Goal: Use online tool/utility: Utilize a website feature to perform a specific function

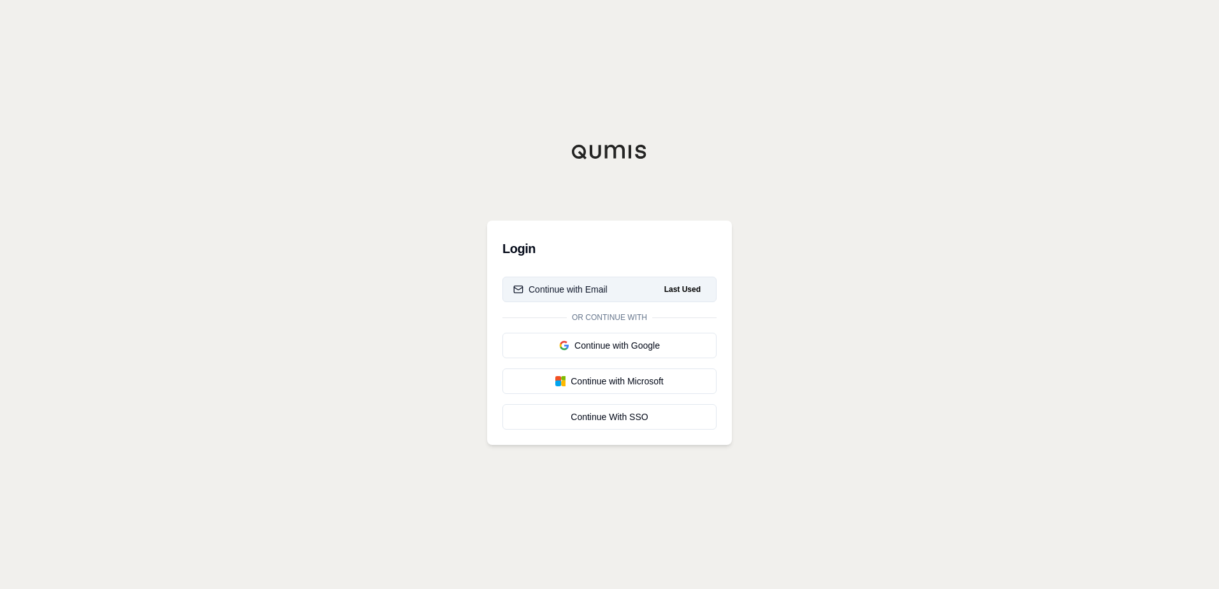
click at [625, 290] on button "Continue with Email Last Used" at bounding box center [609, 289] width 214 height 25
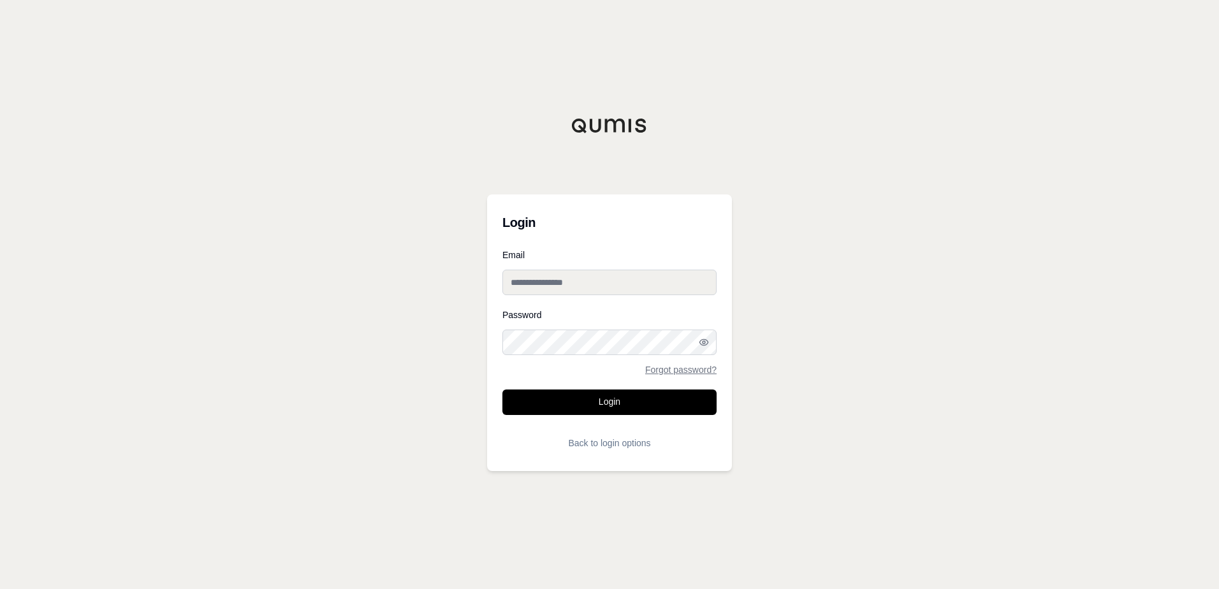
type input "**********"
click at [621, 402] on button "Login" at bounding box center [609, 401] width 214 height 25
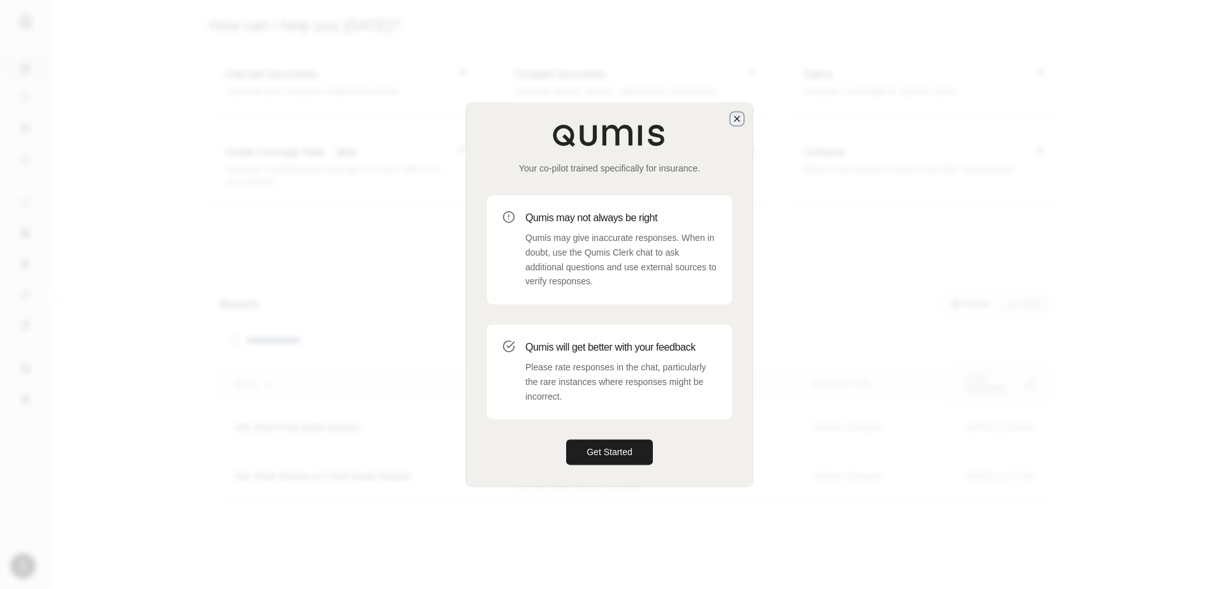
click at [737, 115] on icon "button" at bounding box center [737, 118] width 10 height 10
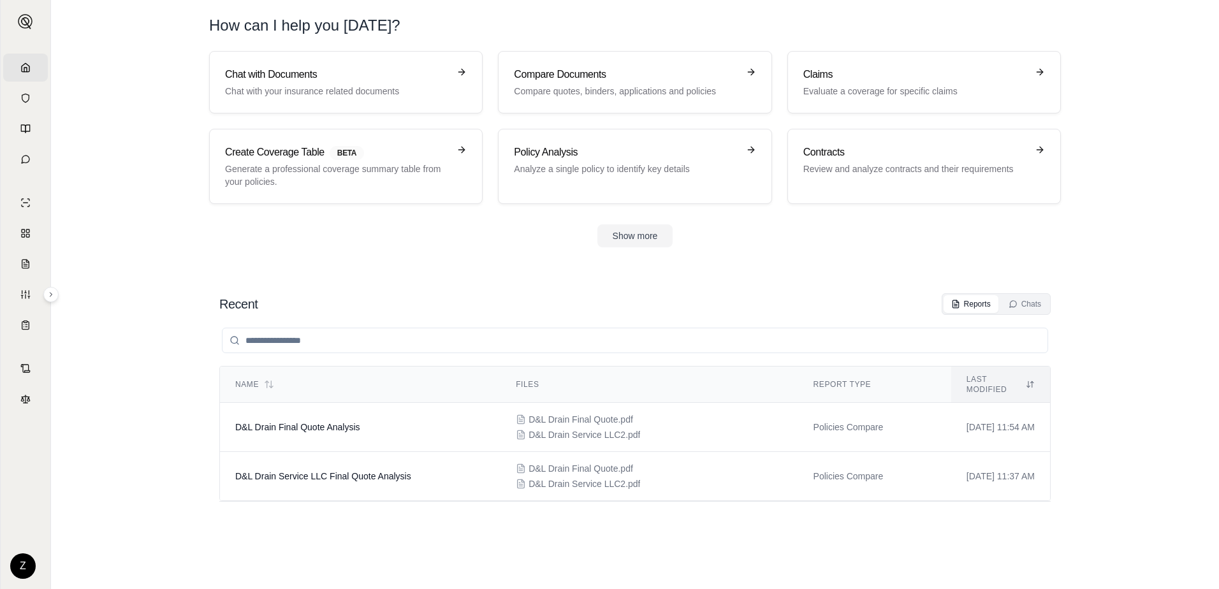
drag, startPoint x: 442, startPoint y: 280, endPoint x: 359, endPoint y: 277, distance: 82.9
click at [363, 278] on section "Recent Reports Chats Name Files Report Type Last modified D&L Drain Final Quote…" at bounding box center [634, 428] width 1157 height 321
drag, startPoint x: 359, startPoint y: 277, endPoint x: 602, endPoint y: 297, distance: 243.1
click at [602, 297] on div "Recent Reports Chats" at bounding box center [634, 304] width 831 height 22
click at [639, 82] on h3 "Compare Documents" at bounding box center [626, 74] width 224 height 15
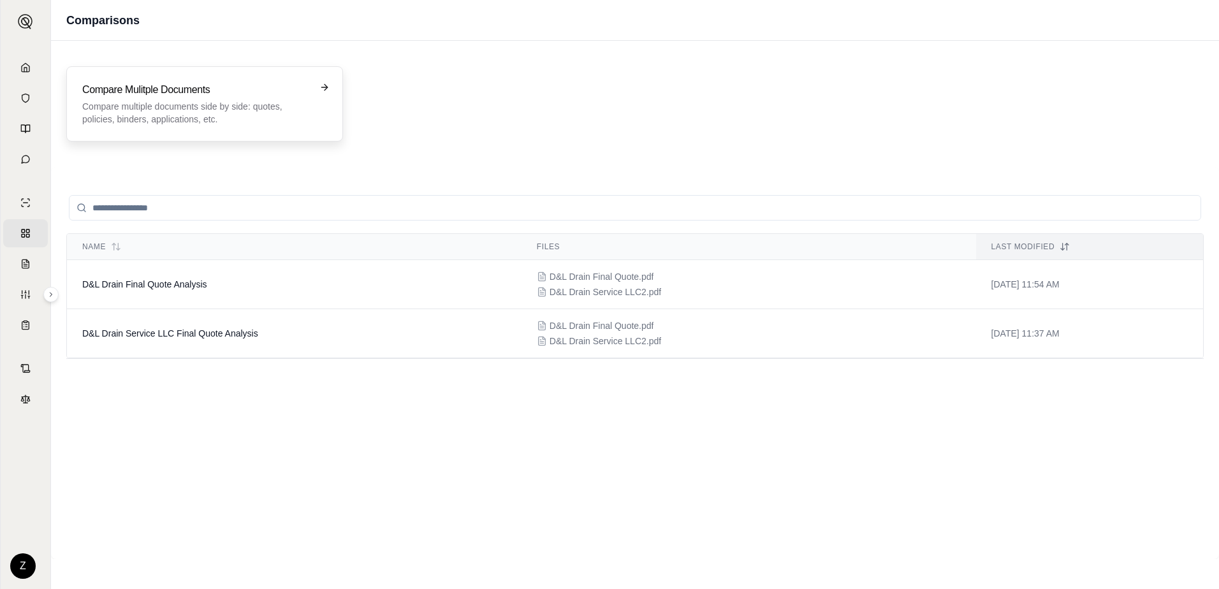
click at [289, 89] on h3 "Compare Mulitple Documents" at bounding box center [195, 89] width 227 height 15
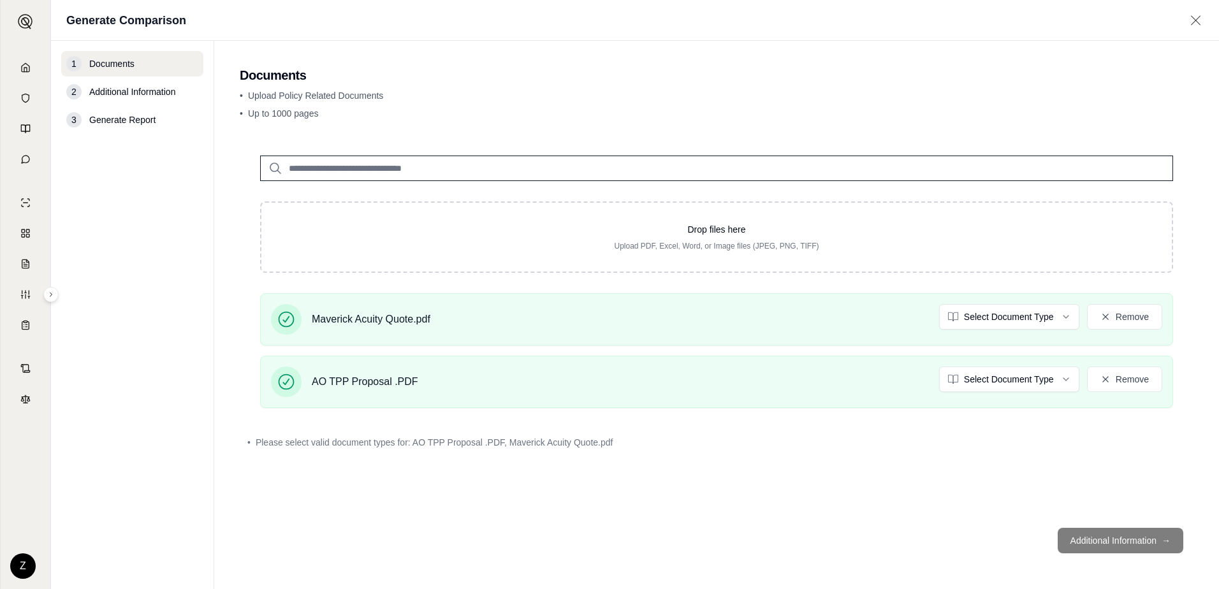
click at [1128, 546] on footer "Additional Information →" at bounding box center [717, 541] width 954 height 46
click at [700, 326] on div "Maverick Acuity Quote.pdf Select Document Type Remove" at bounding box center [716, 319] width 891 height 31
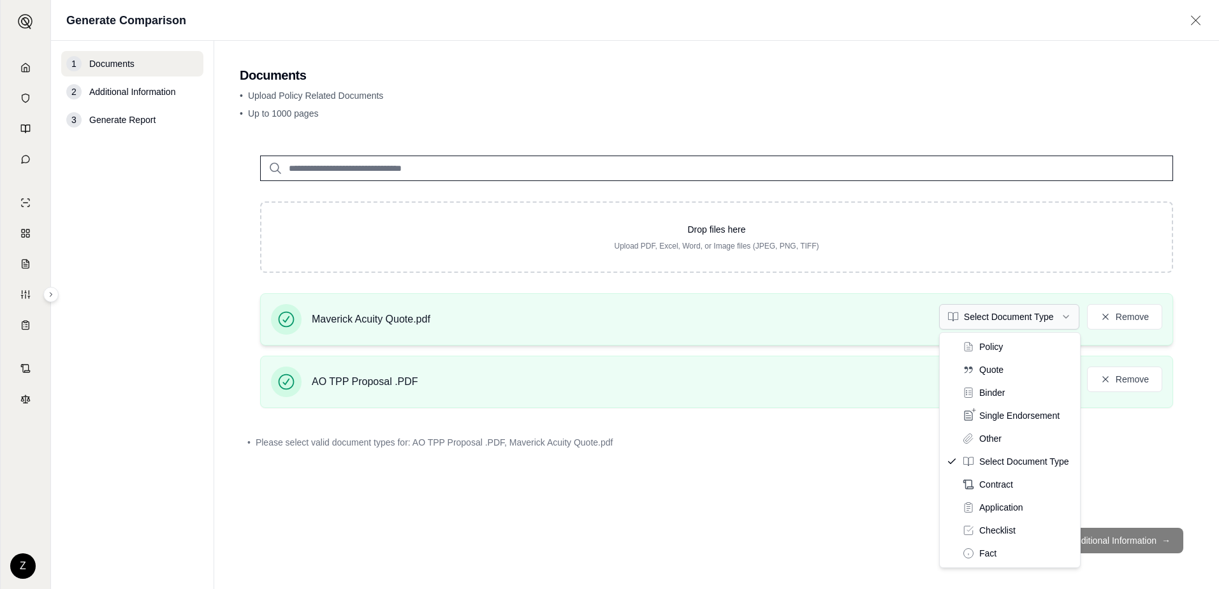
click at [1059, 316] on html "Home Vault Prompts Chats Single Policy Comparisons Claims Custom Report Coverag…" at bounding box center [609, 294] width 1219 height 589
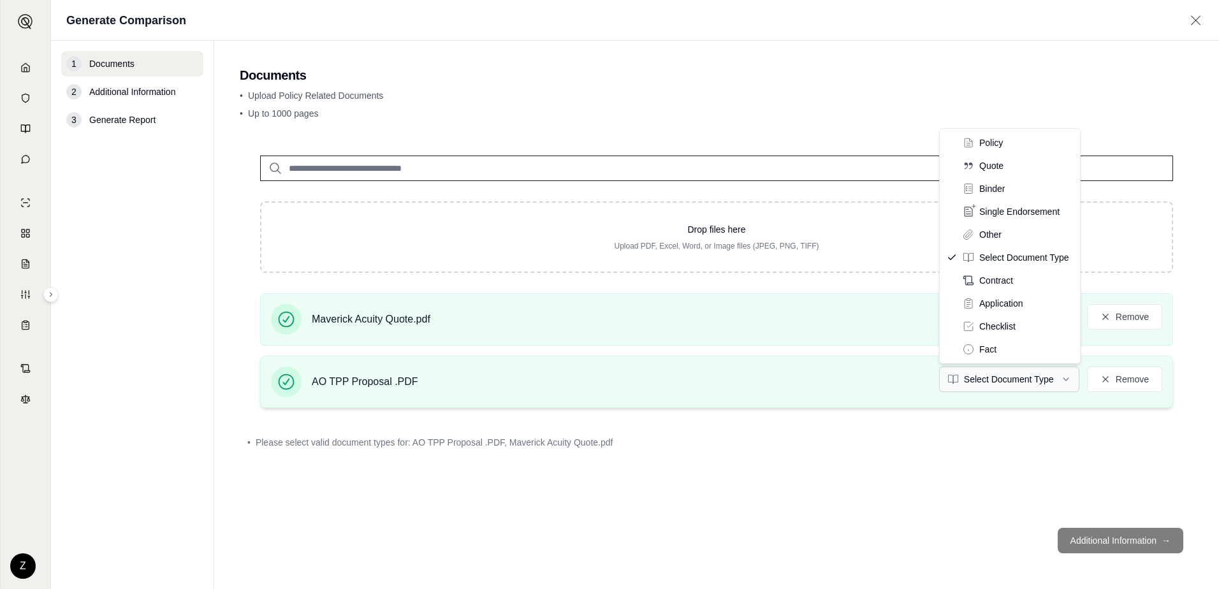
click at [1051, 381] on html "Home Vault Prompts Chats Single Policy Comparisons Claims Custom Report Coverag…" at bounding box center [609, 294] width 1219 height 589
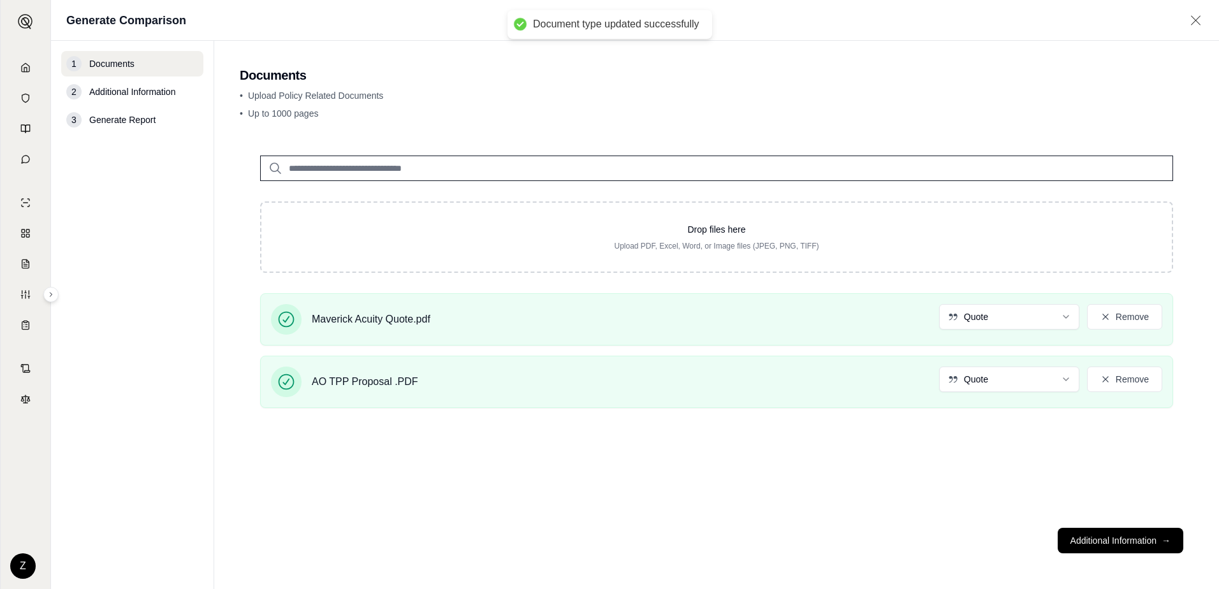
click at [949, 450] on div "Drop files here Upload PDF, Excel, Word, or Image files (JPEG, PNG, TIFF) Maver…" at bounding box center [717, 326] width 954 height 382
click at [1140, 541] on button "Additional Information →" at bounding box center [1120, 540] width 126 height 25
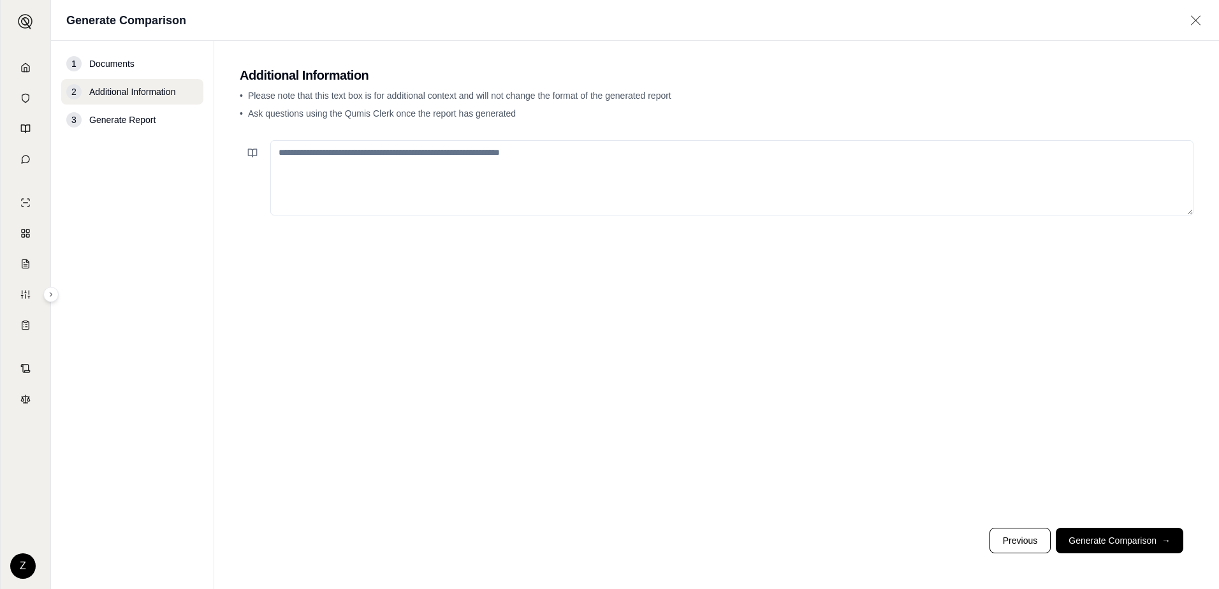
click at [496, 176] on textarea at bounding box center [731, 177] width 923 height 75
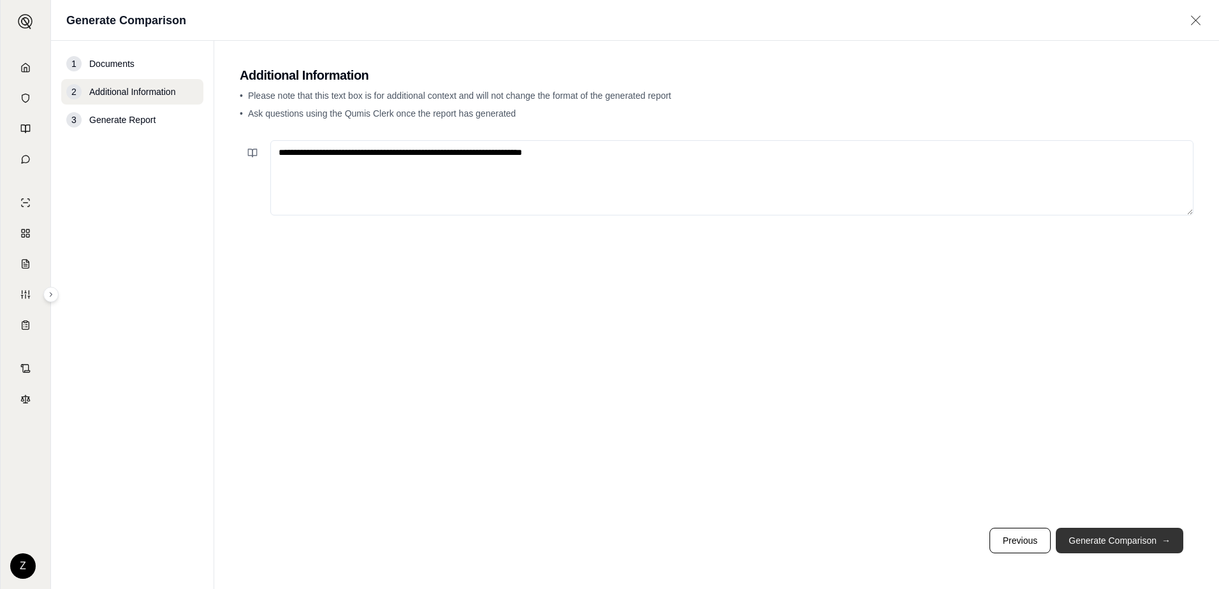
type textarea "**********"
click at [1128, 537] on button "Generate Comparison →" at bounding box center [1119, 540] width 127 height 25
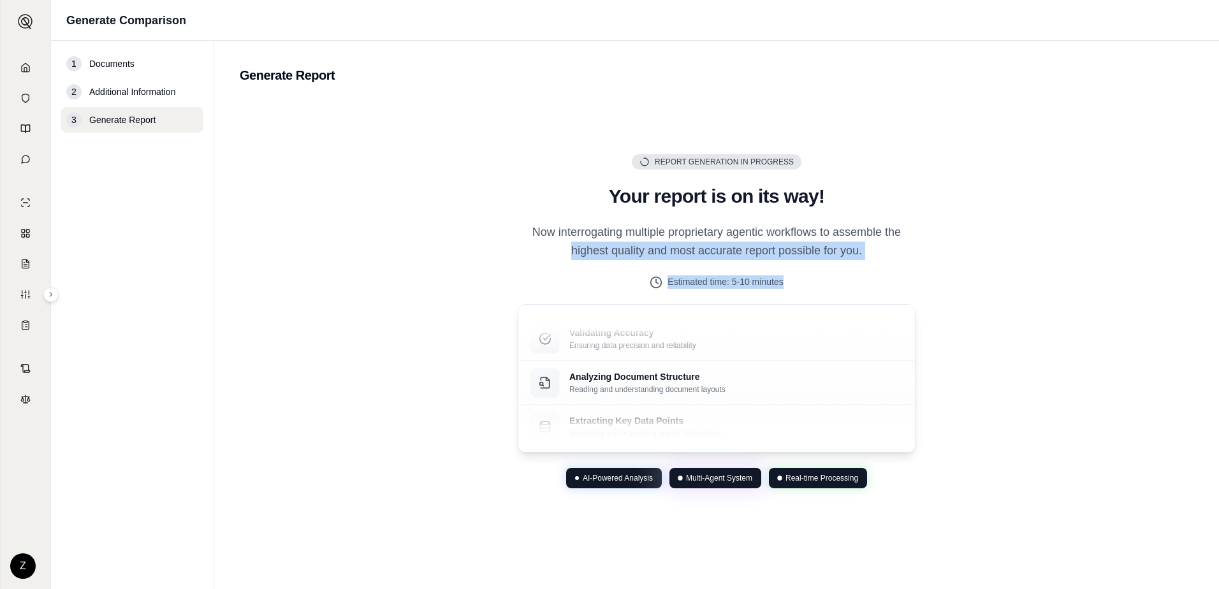
drag, startPoint x: 802, startPoint y: 284, endPoint x: 534, endPoint y: 243, distance: 270.7
click at [534, 243] on div "Report Generation in Progress Generating Report Your report is on its way! Now …" at bounding box center [716, 321] width 428 height 335
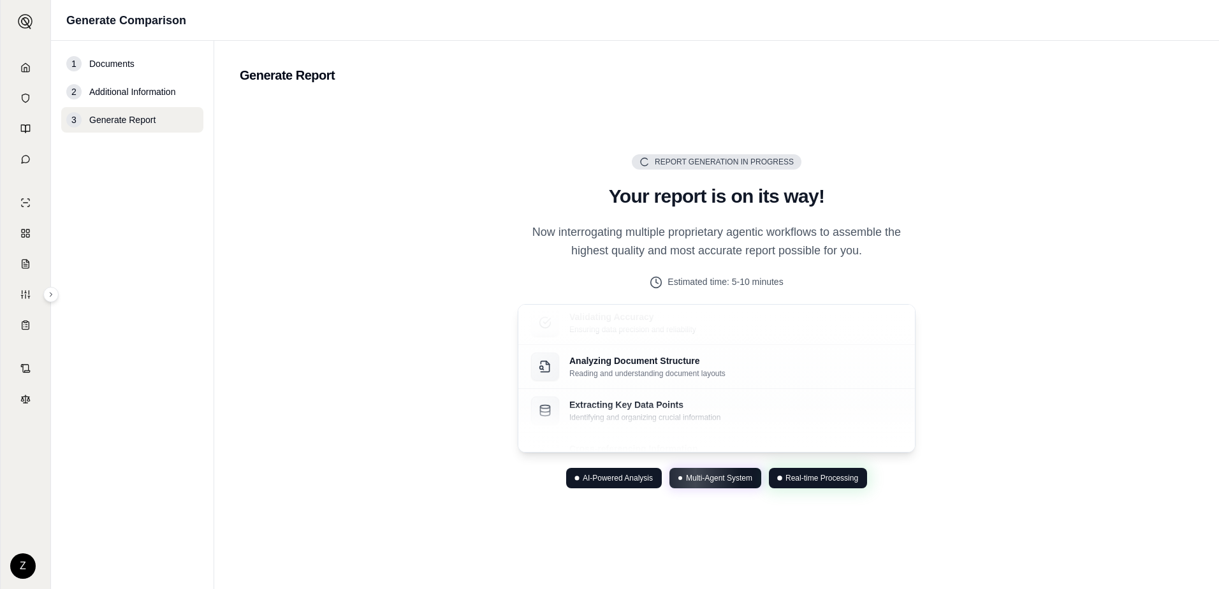
drag, startPoint x: 534, startPoint y: 243, endPoint x: 460, endPoint y: 228, distance: 76.3
click at [460, 228] on div "Report Generation in Progress Generating Report Your report is on its way! Now …" at bounding box center [717, 321] width 954 height 444
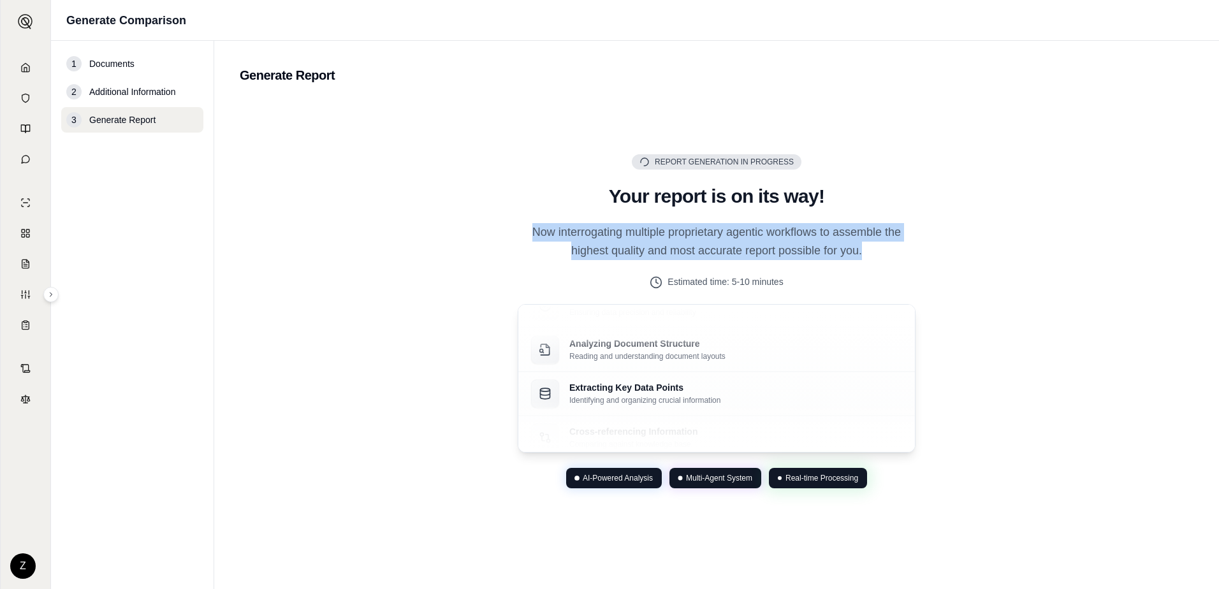
drag, startPoint x: 527, startPoint y: 228, endPoint x: 954, endPoint y: 268, distance: 428.2
click at [954, 268] on div "Report Generation in Progress Generating Report Your report is on its way! Now …" at bounding box center [717, 321] width 954 height 444
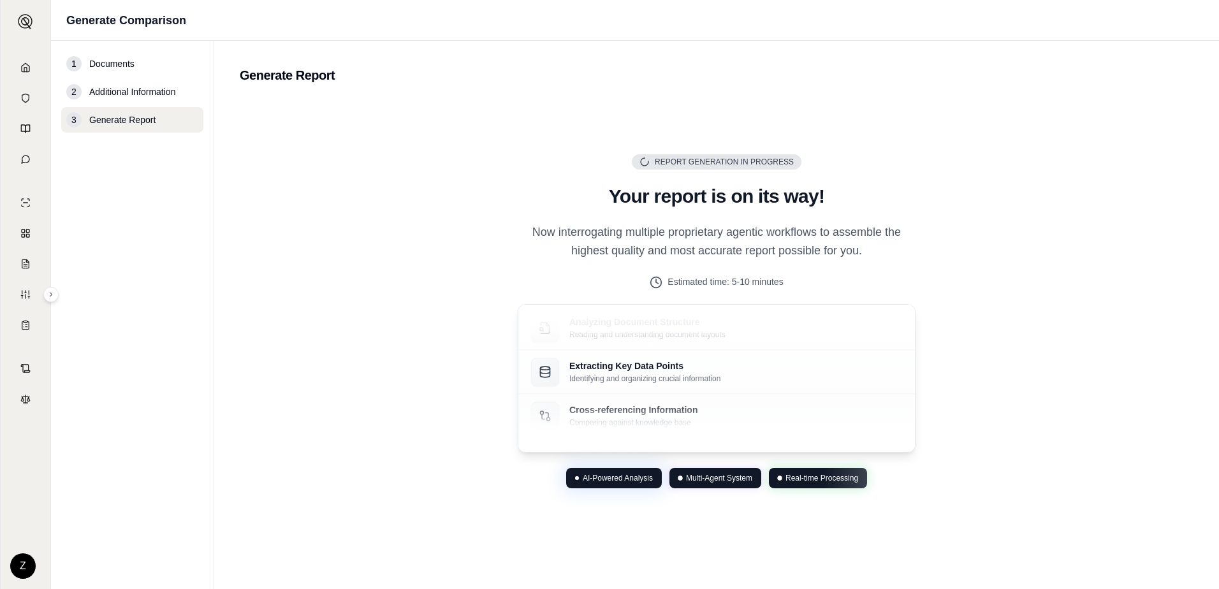
drag, startPoint x: 954, startPoint y: 268, endPoint x: 1027, endPoint y: 337, distance: 101.5
click at [1027, 337] on div "Report Generation in Progress Generating Report Your report is on its way! Now …" at bounding box center [717, 321] width 954 height 444
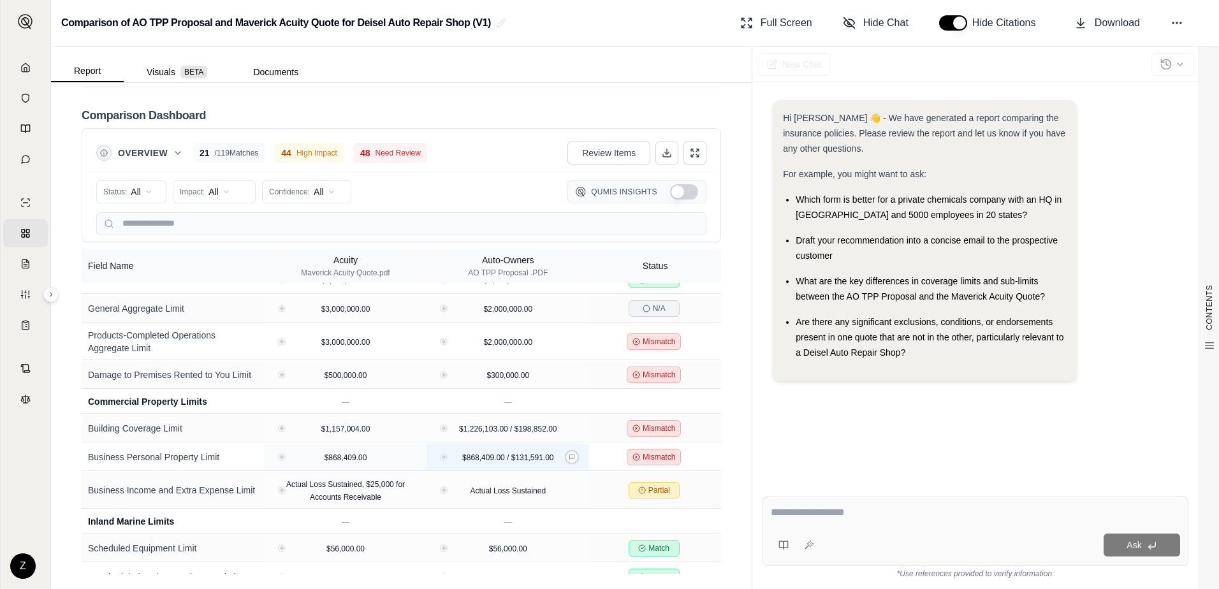
scroll to position [574, 0]
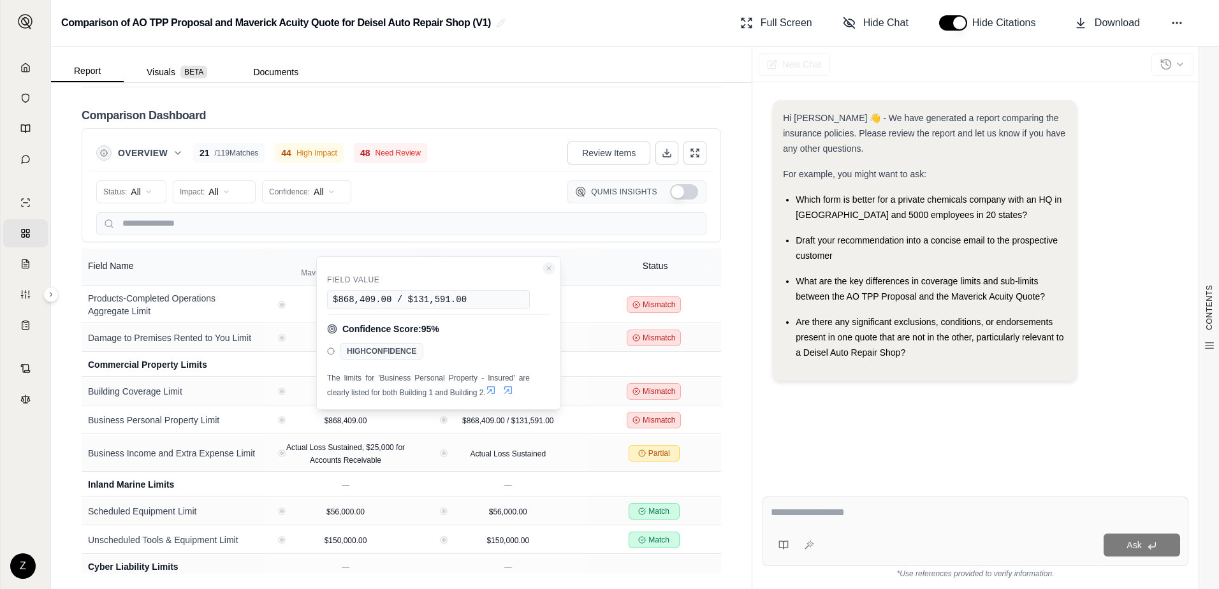
click at [547, 272] on icon "Close confidence details" at bounding box center [549, 269] width 8 height 8
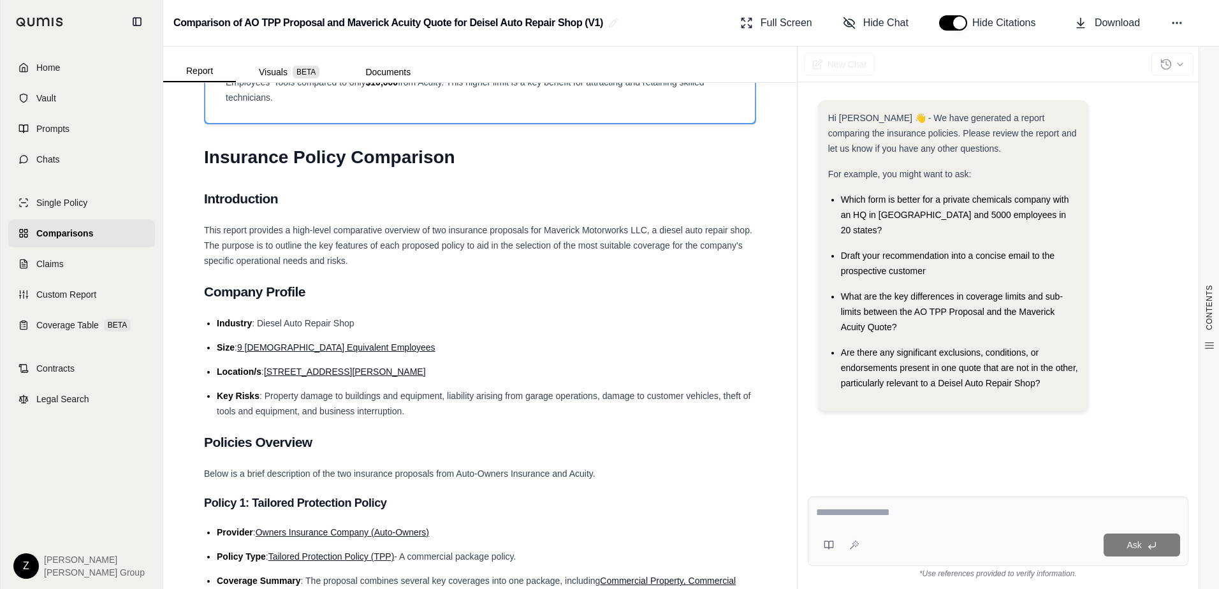
scroll to position [0, 0]
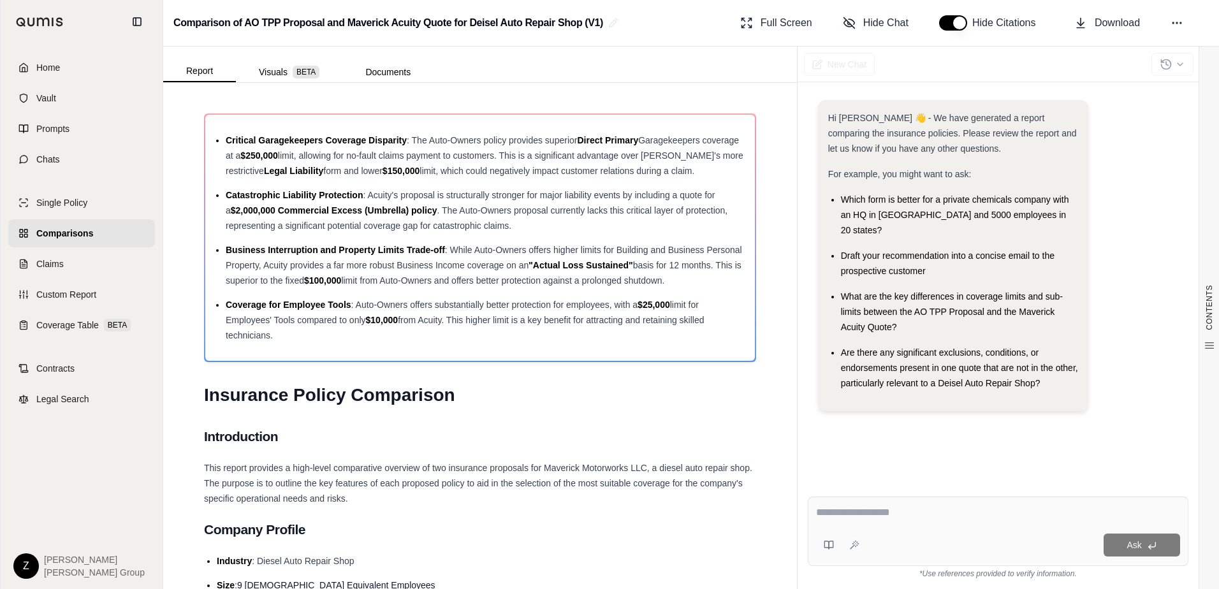
drag, startPoint x: 388, startPoint y: 350, endPoint x: 203, endPoint y: 275, distance: 199.3
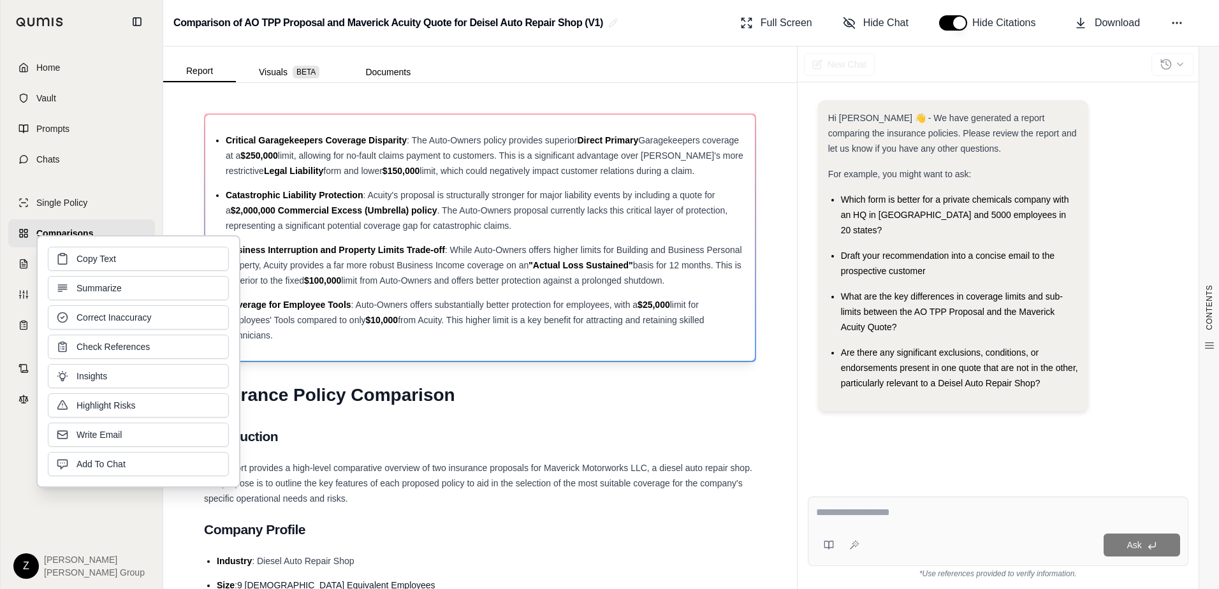
drag, startPoint x: 203, startPoint y: 275, endPoint x: 321, endPoint y: 345, distance: 137.7
click at [321, 345] on div "Critical Garagekeepers Coverage Disparity : The Auto-Owners policy provides sup…" at bounding box center [479, 238] width 549 height 246
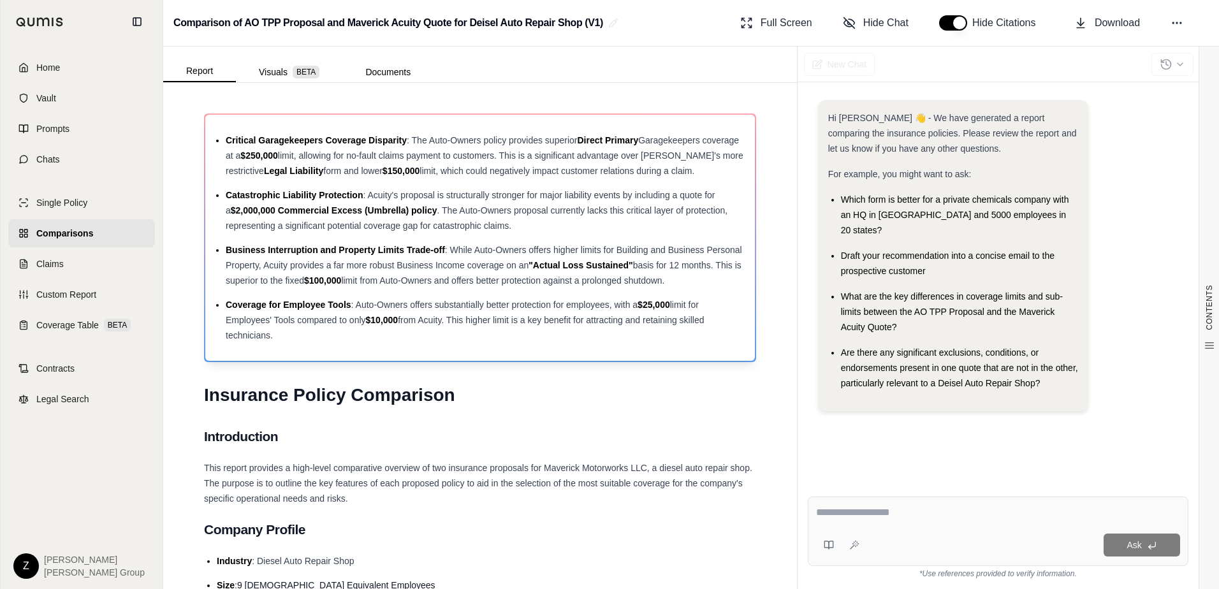
click at [362, 350] on div "Critical Garagekeepers Coverage Disparity : The Auto-Owners policy provides sup…" at bounding box center [479, 238] width 549 height 246
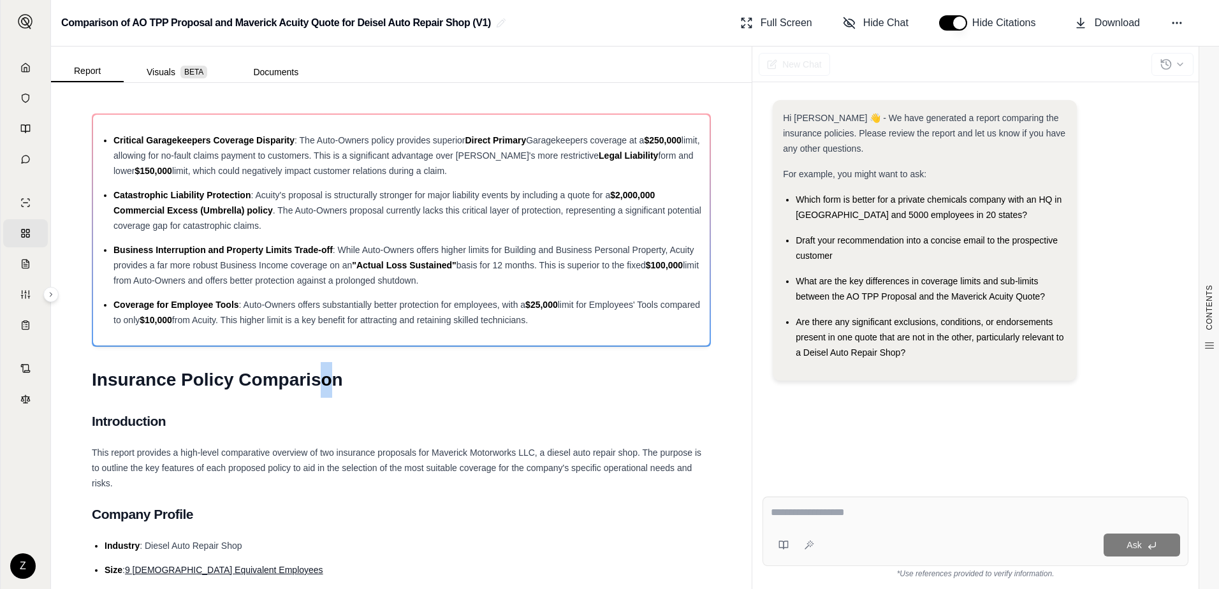
drag, startPoint x: 328, startPoint y: 386, endPoint x: 344, endPoint y: 393, distance: 17.2
click at [341, 393] on h1 "Insurance Policy Comparison" at bounding box center [401, 380] width 619 height 36
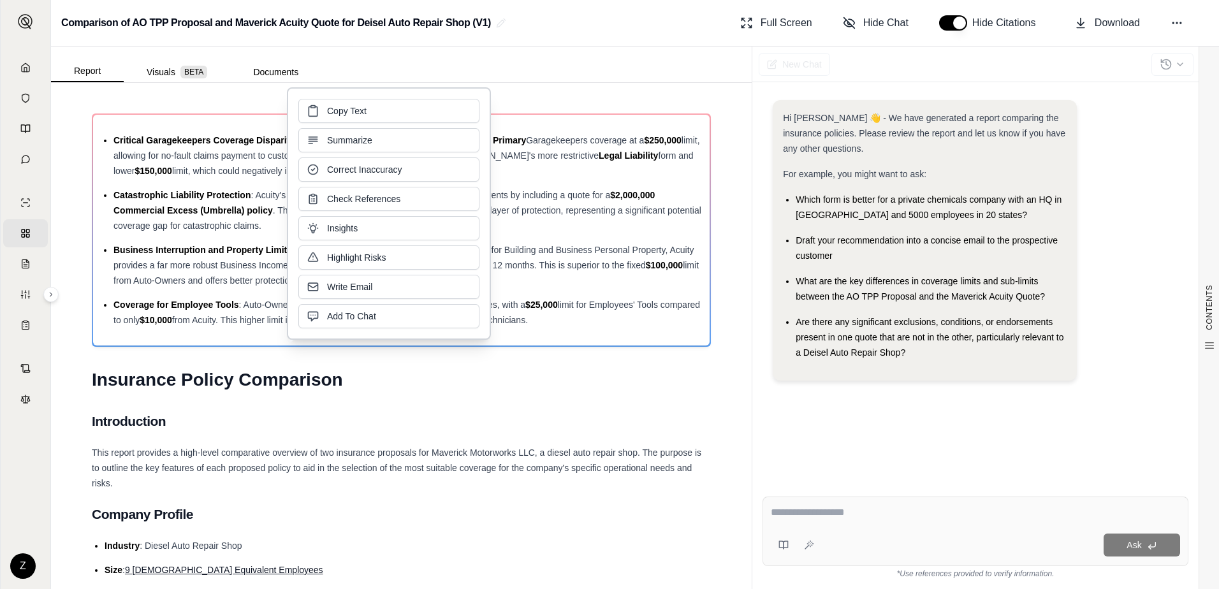
drag, startPoint x: 344, startPoint y: 393, endPoint x: 497, endPoint y: 439, distance: 159.1
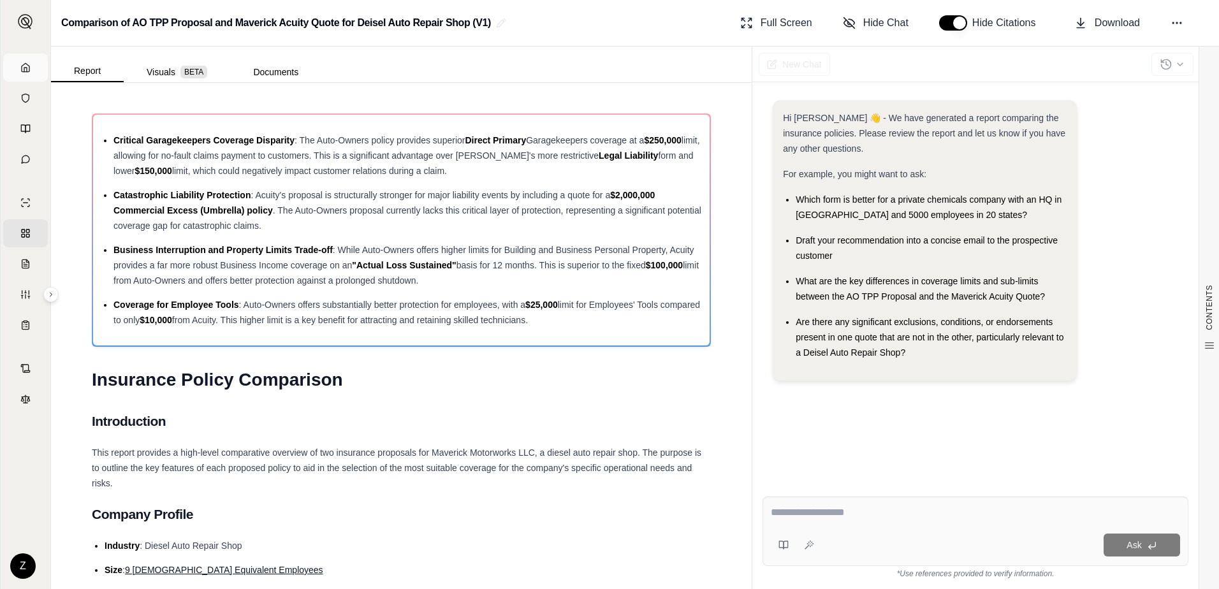
click at [25, 66] on icon at bounding box center [25, 67] width 10 height 10
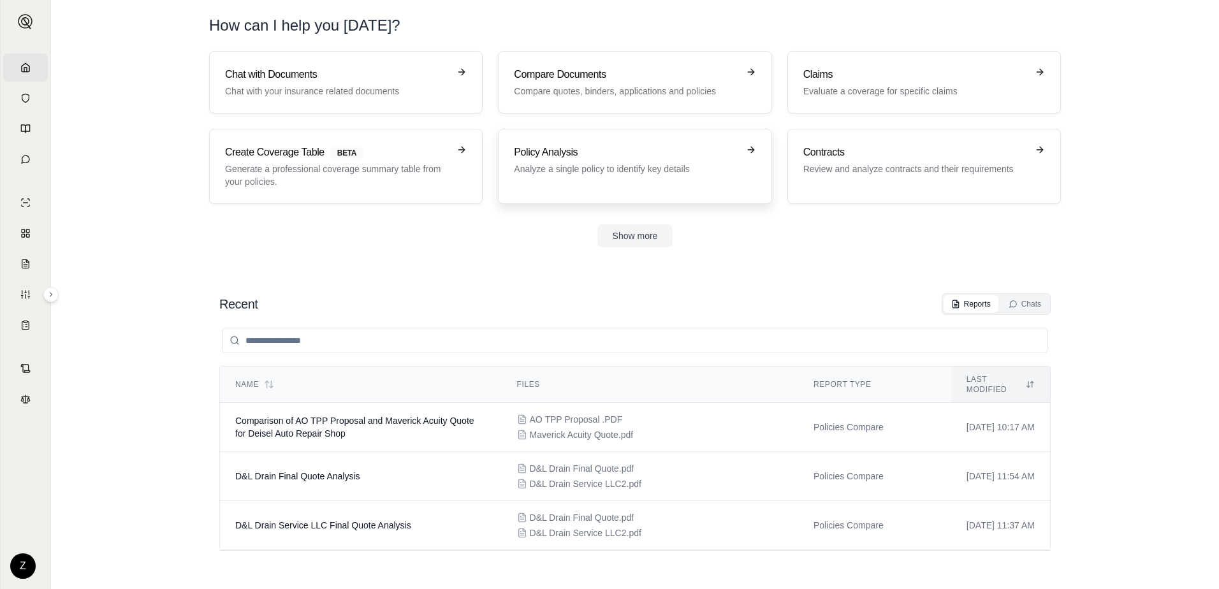
click at [717, 150] on h3 "Policy Analysis" at bounding box center [626, 152] width 224 height 15
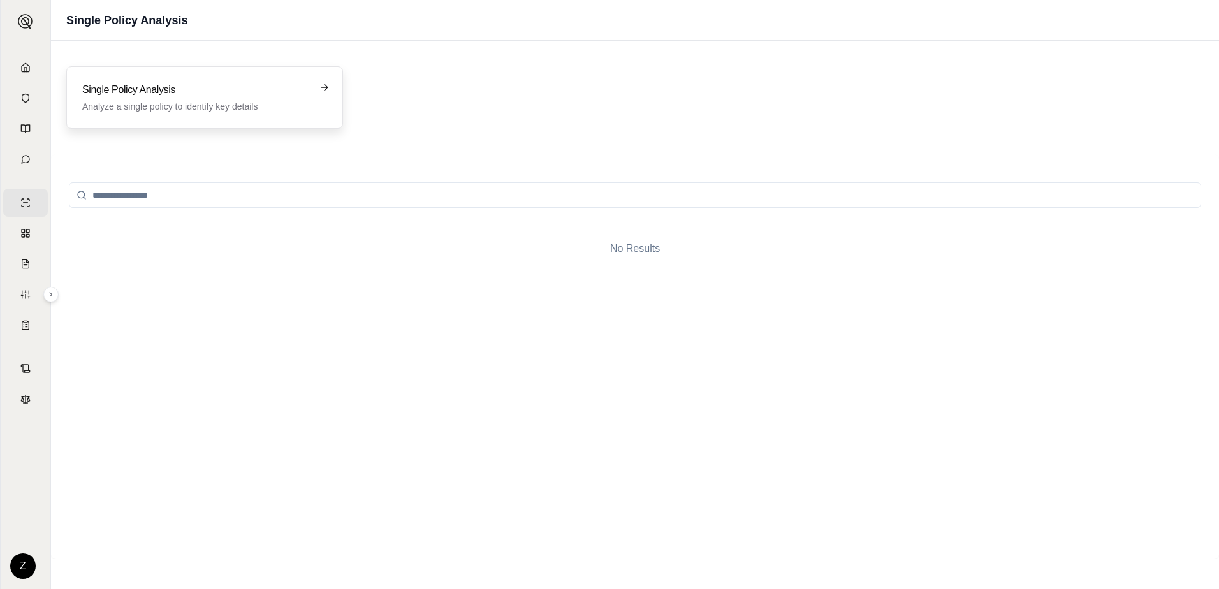
click at [295, 96] on h3 "Single Policy Analysis" at bounding box center [195, 89] width 227 height 15
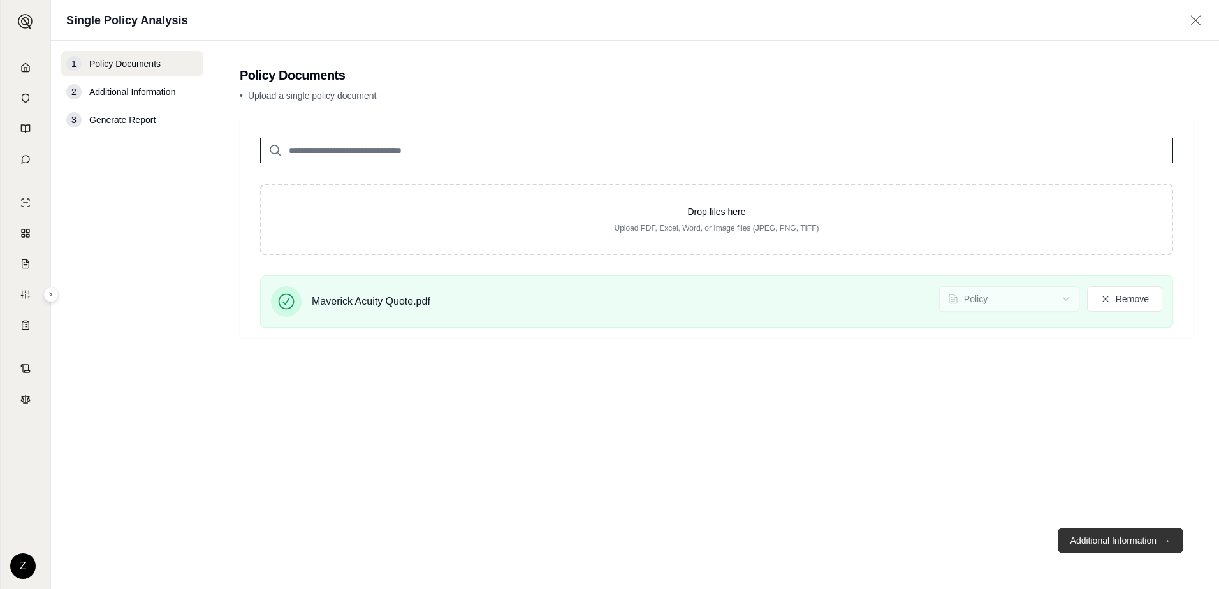
click at [1135, 538] on button "Additional Information →" at bounding box center [1120, 540] width 126 height 25
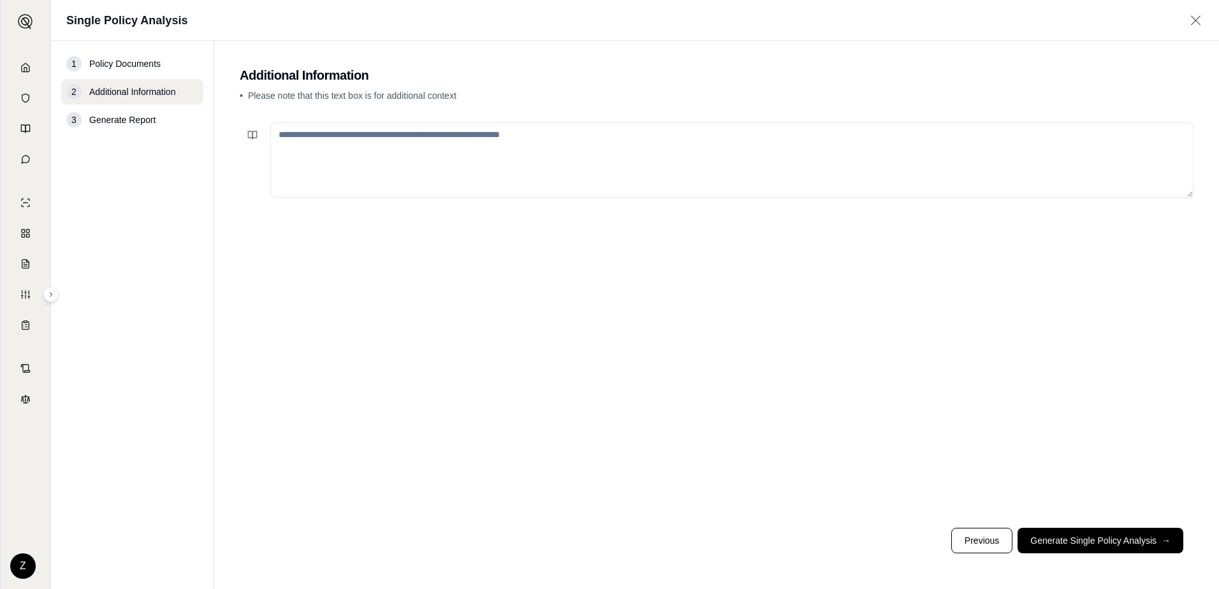
click at [645, 168] on textarea at bounding box center [731, 159] width 923 height 75
type textarea "*"
type textarea "**********"
click at [1112, 533] on button "Generate Single Policy Analysis →" at bounding box center [1100, 540] width 166 height 25
